Goal: Information Seeking & Learning: Learn about a topic

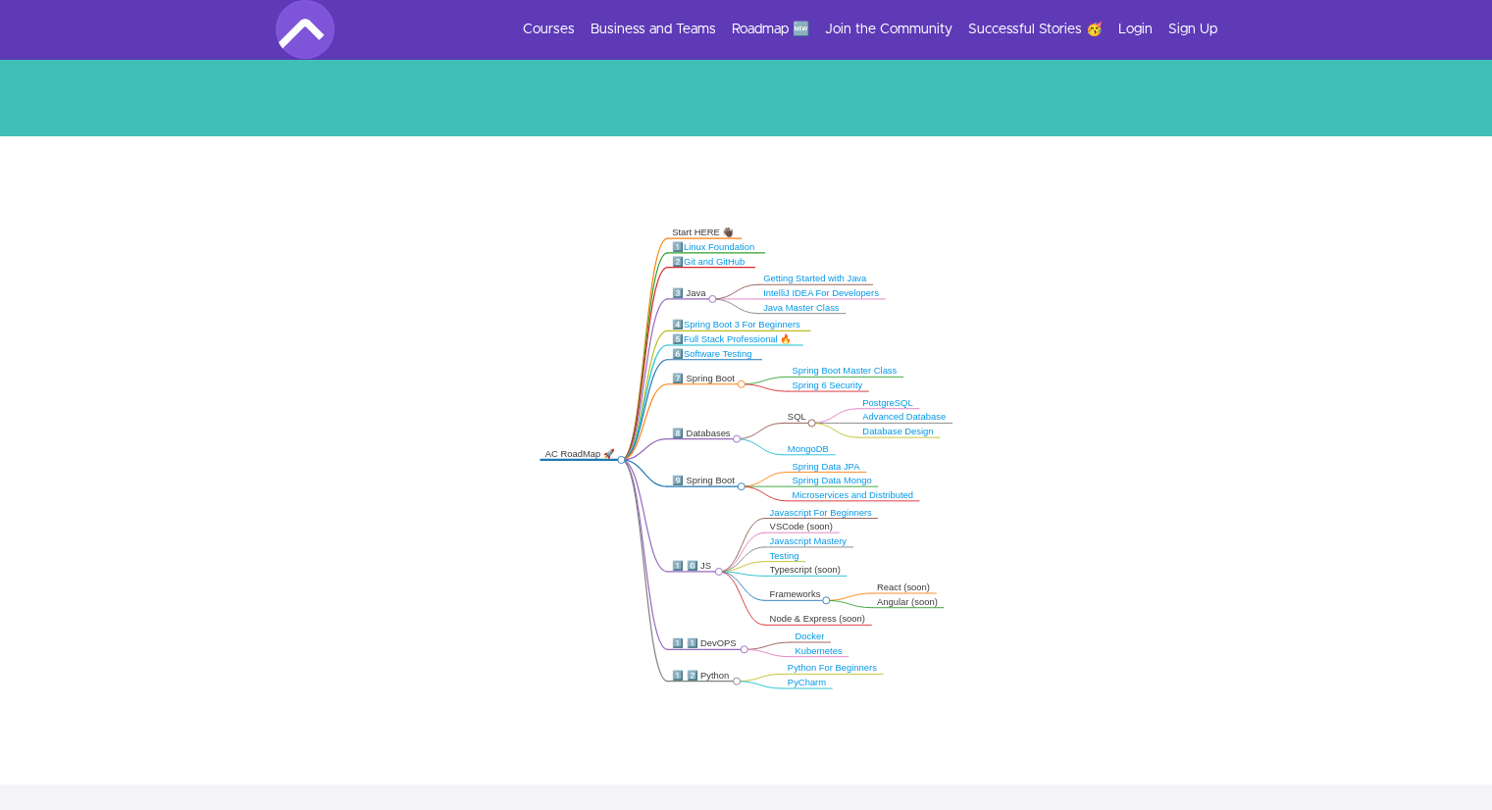
scroll to position [267, 0]
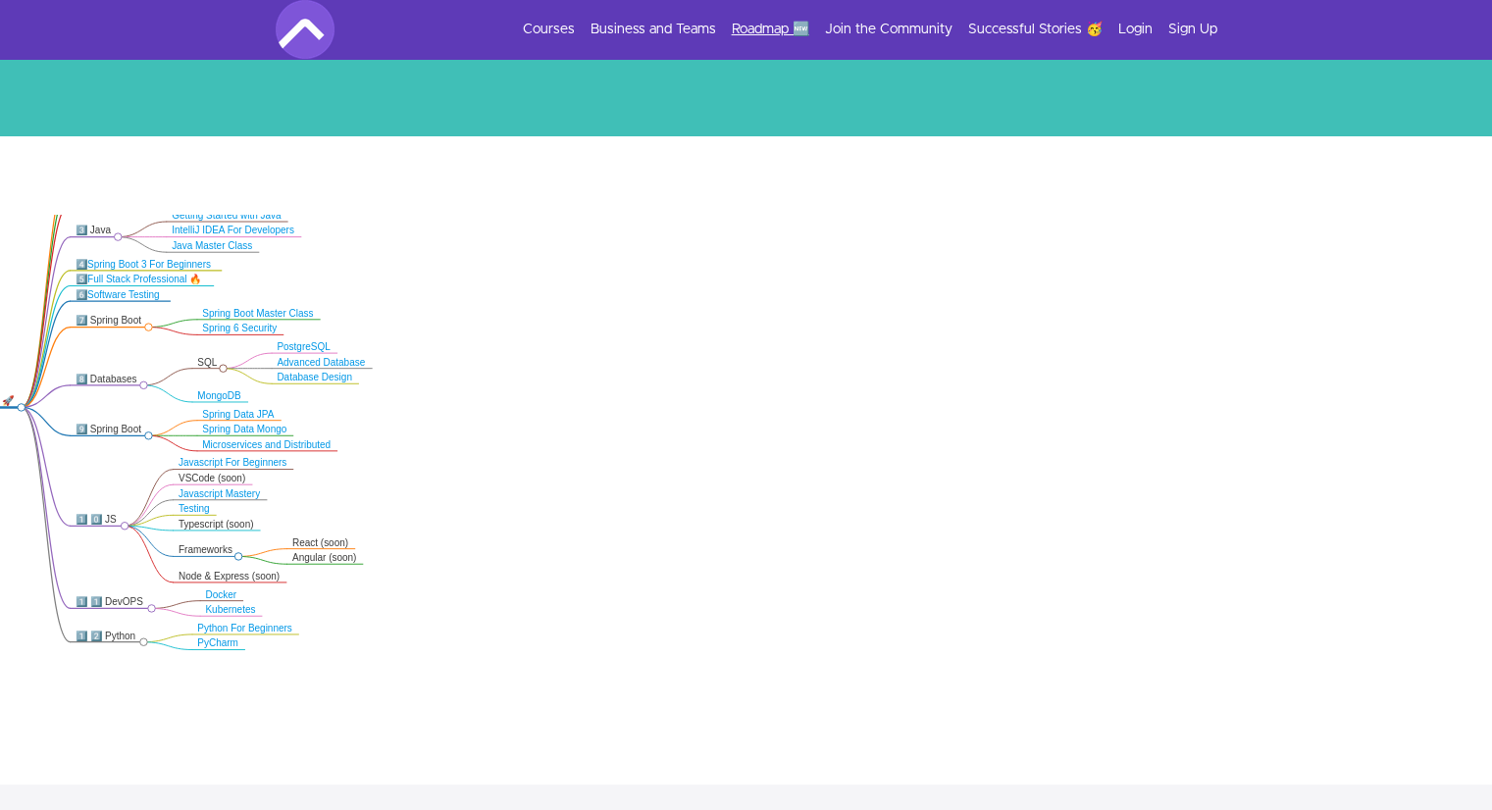
click at [765, 25] on link "Roadmap 🆕" at bounding box center [771, 30] width 78 height 20
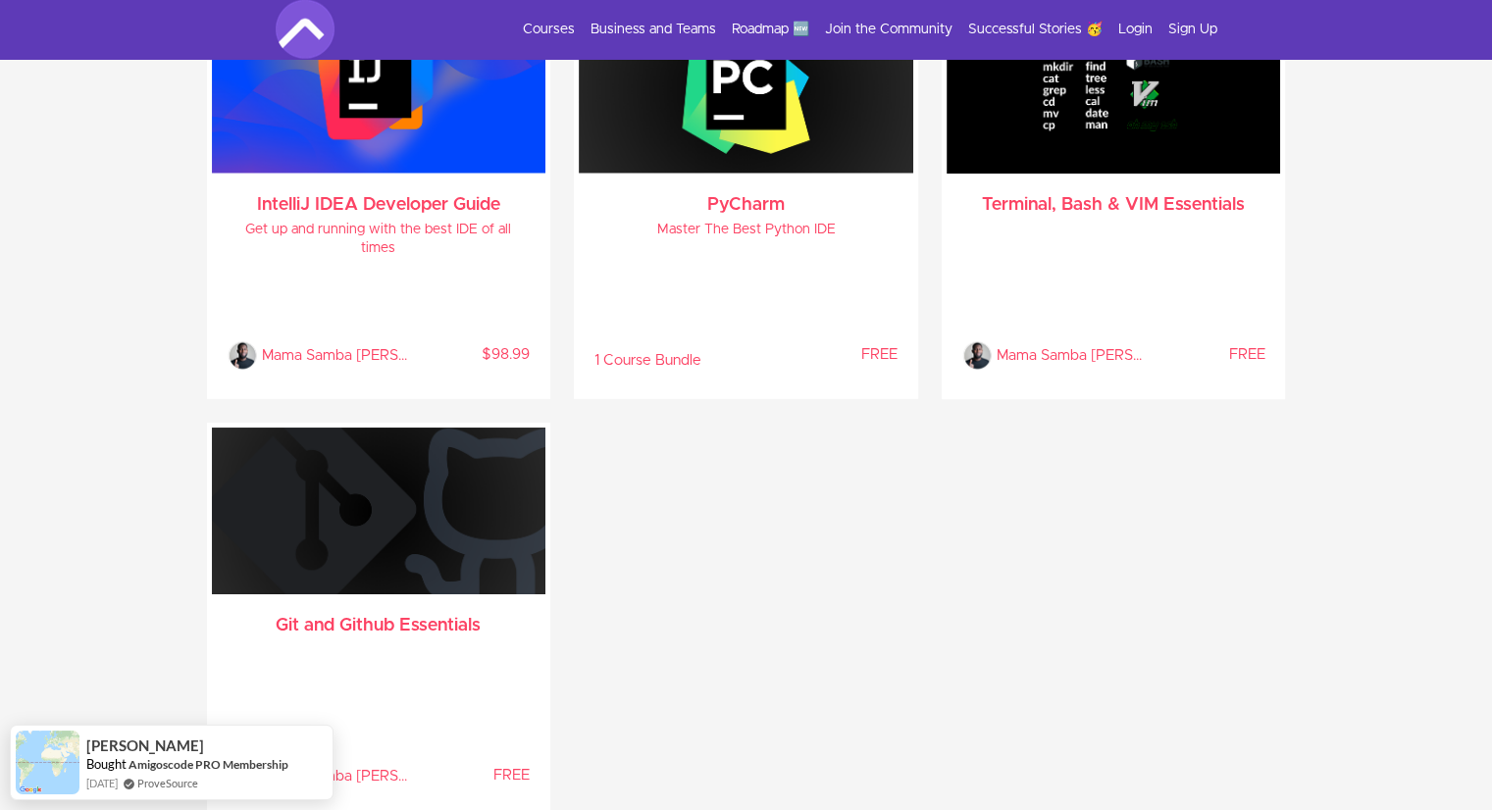
scroll to position [4981, 0]
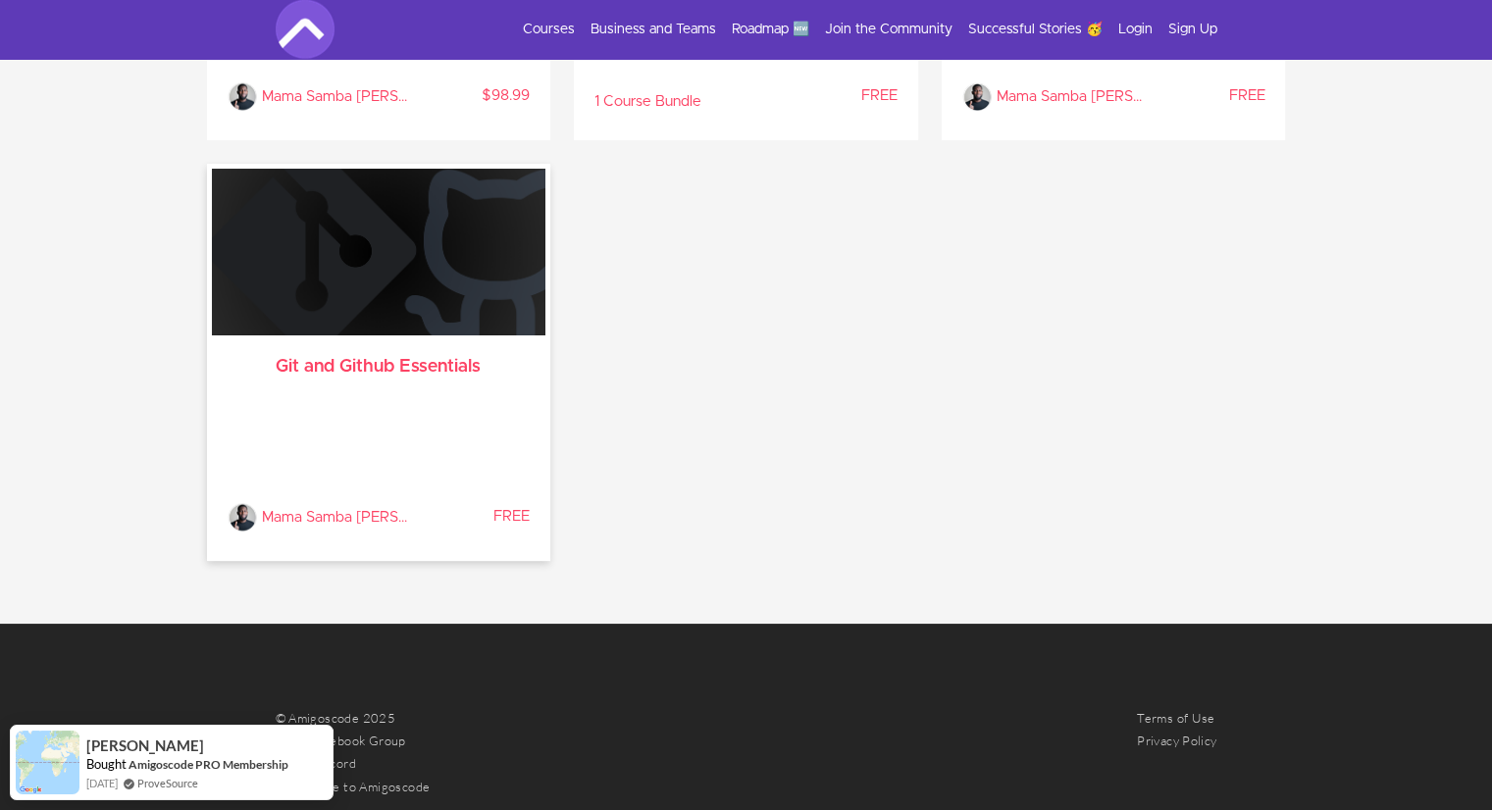
click at [395, 317] on img at bounding box center [379, 252] width 335 height 167
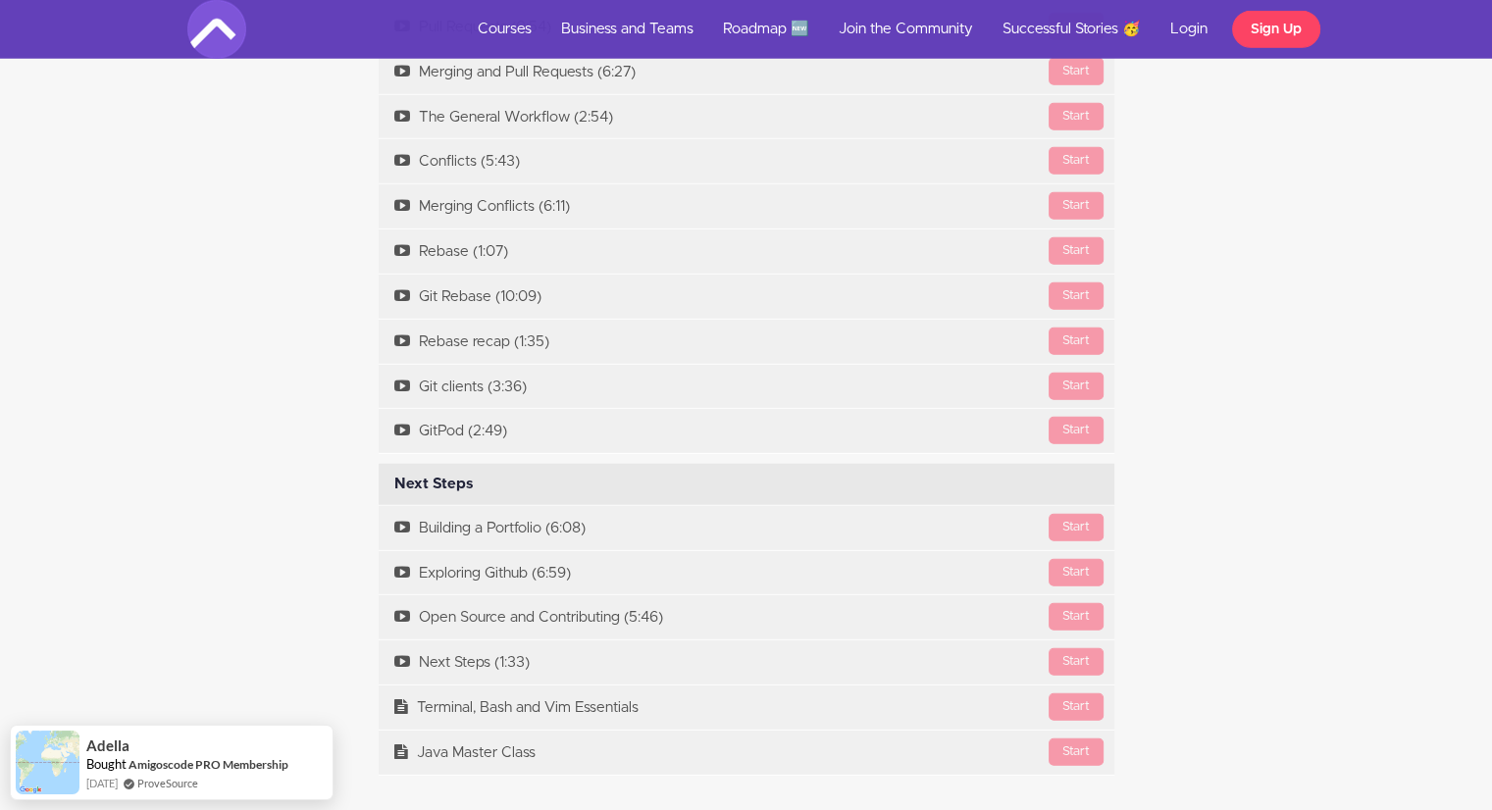
scroll to position [5392, 0]
